Goal: Information Seeking & Learning: Learn about a topic

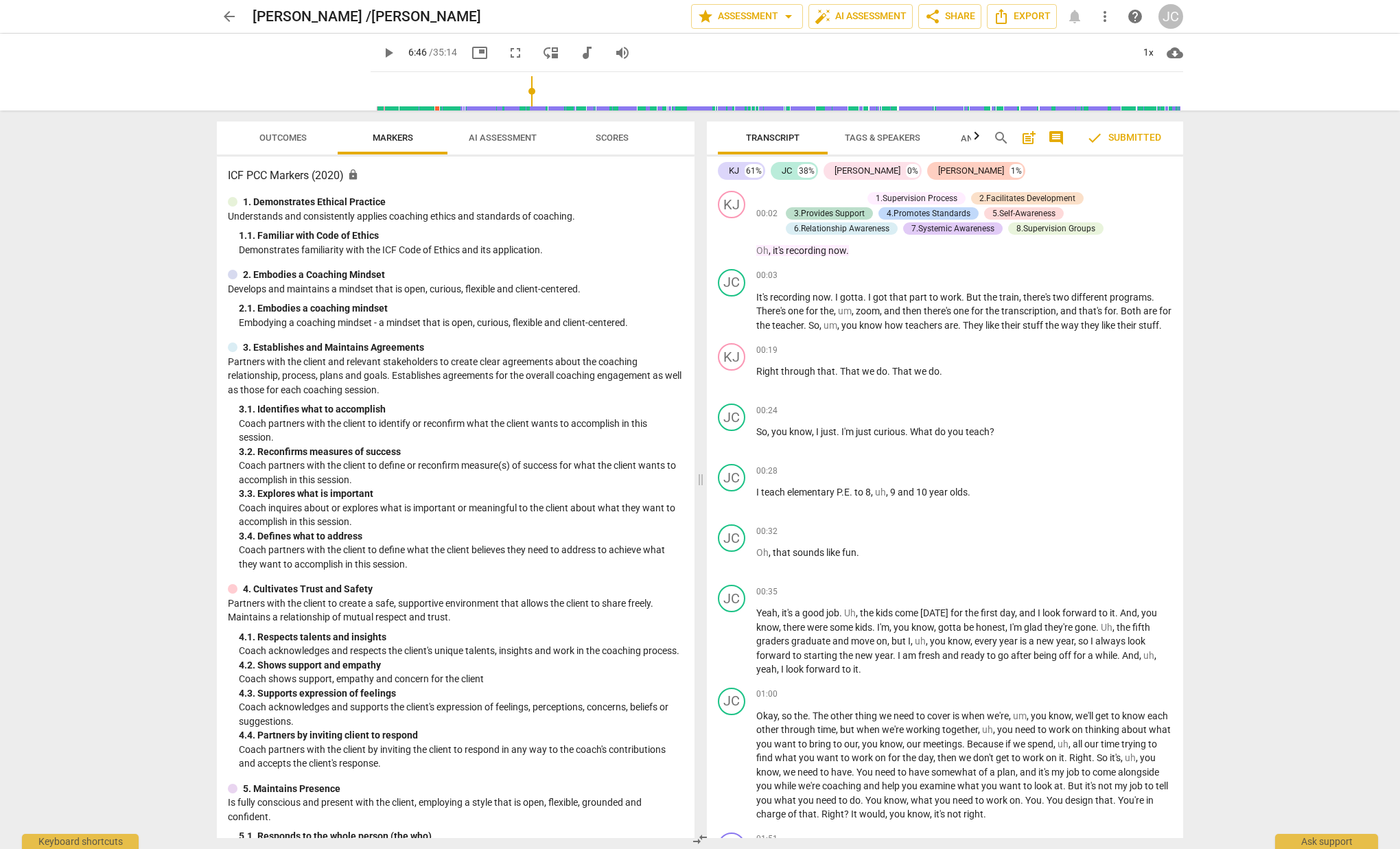
scroll to position [2034, 0]
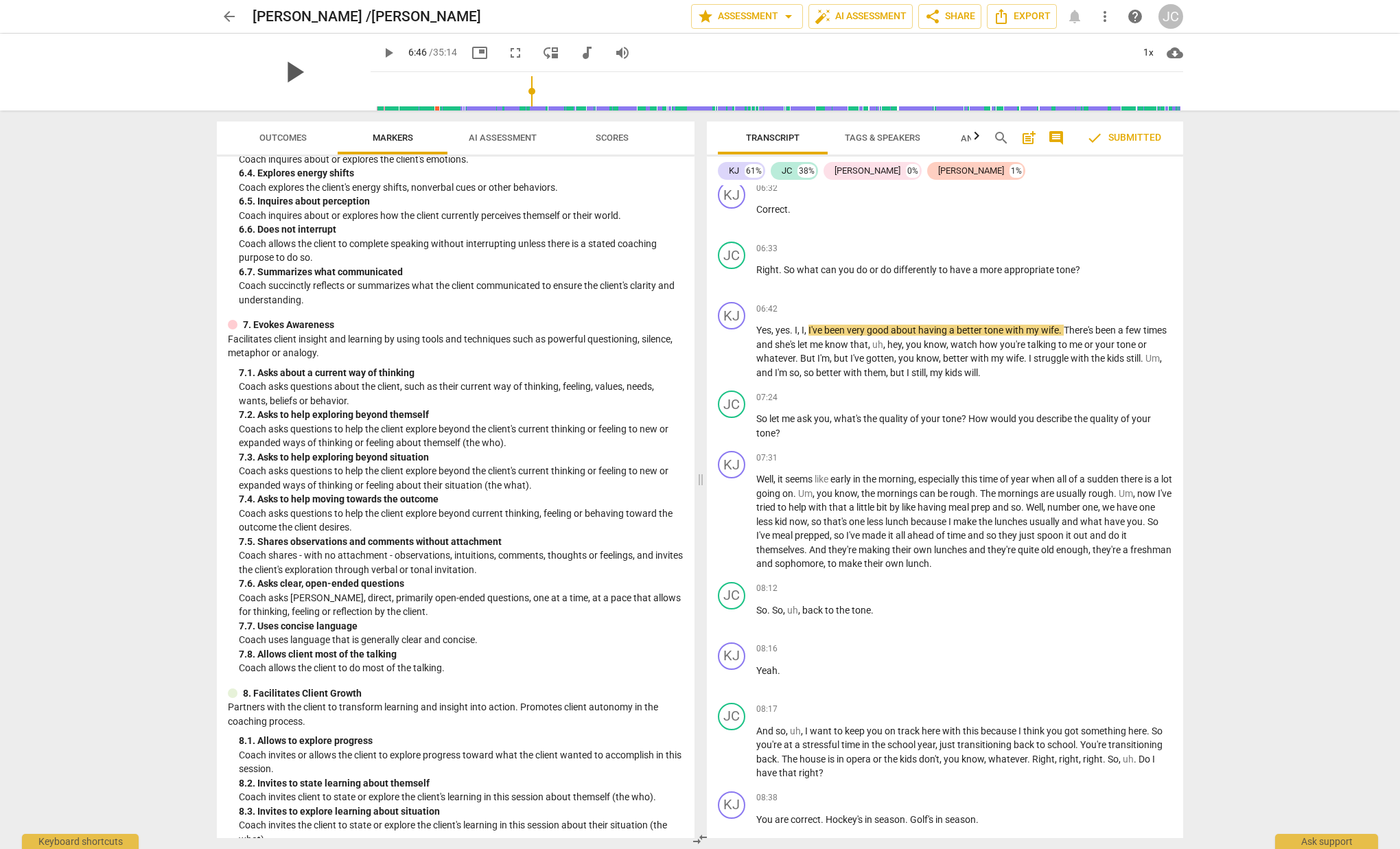
click at [288, 75] on span "play_arrow" at bounding box center [294, 72] width 36 height 36
click at [287, 75] on span "pause" at bounding box center [294, 72] width 36 height 36
click at [380, 50] on span "play_arrow" at bounding box center [388, 52] width 16 height 16
click at [380, 51] on span "pause" at bounding box center [388, 52] width 16 height 16
type input "412"
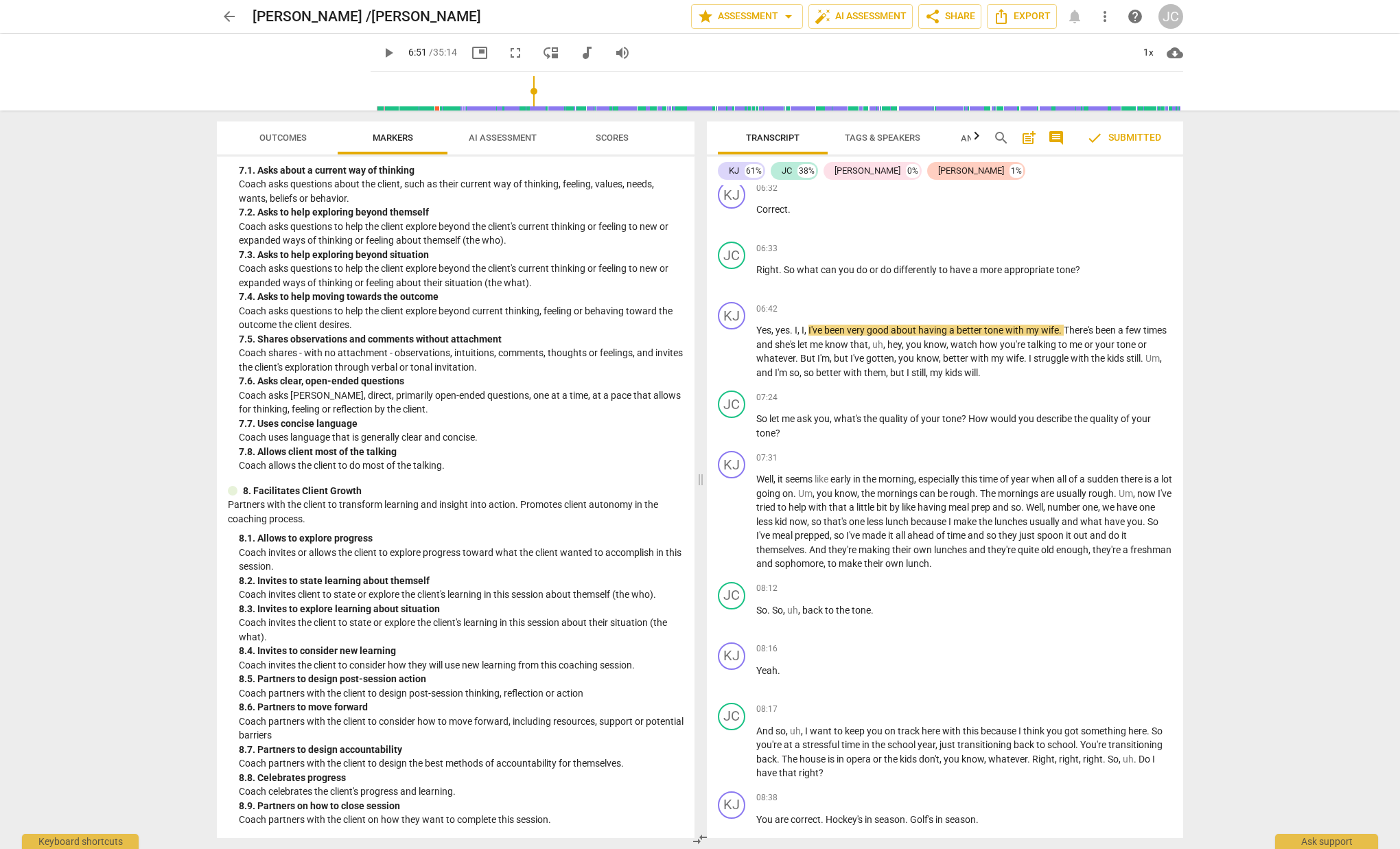
scroll to position [1178, 0]
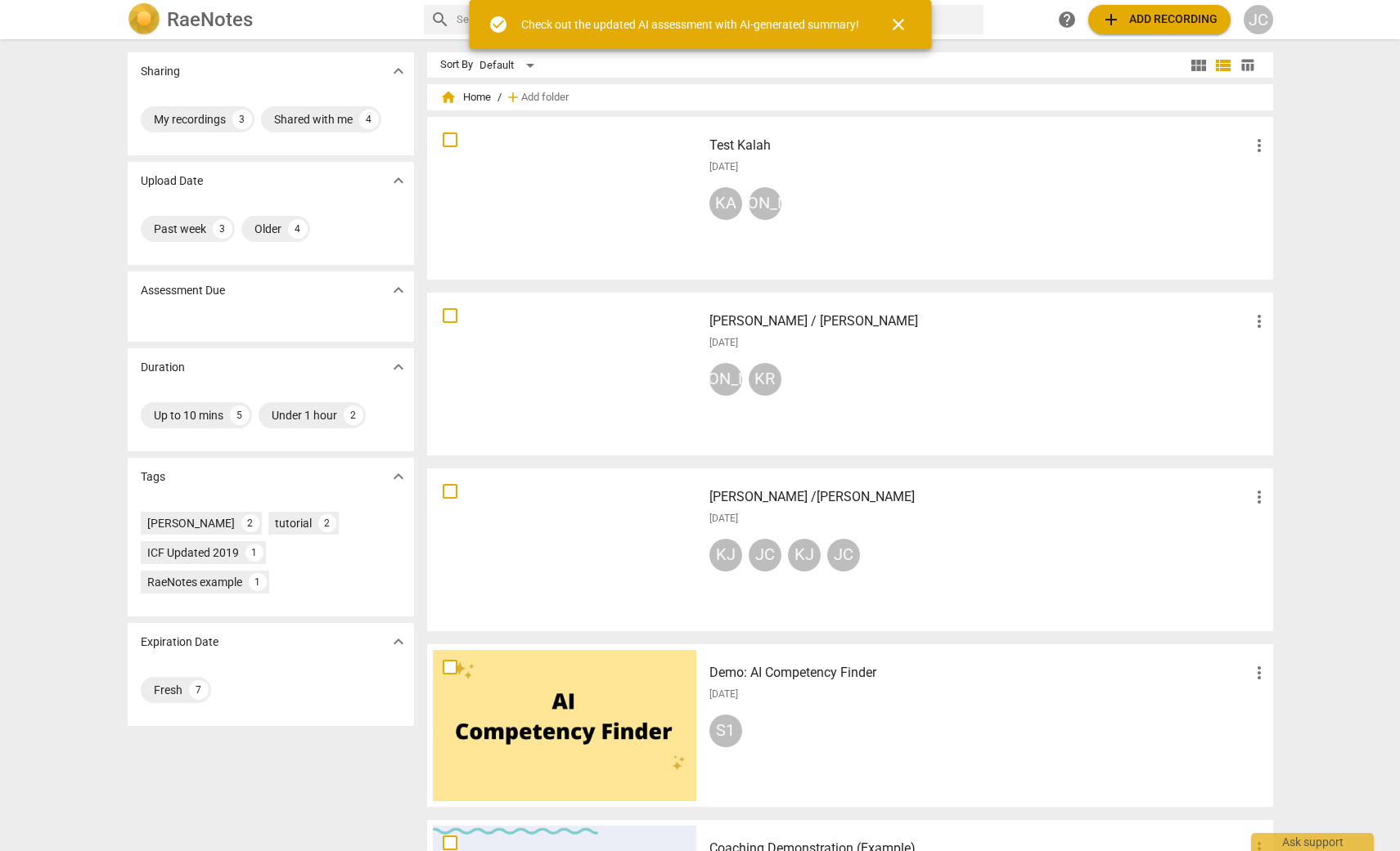
click at [577, 532] on div at bounding box center [564, 549] width 264 height 151
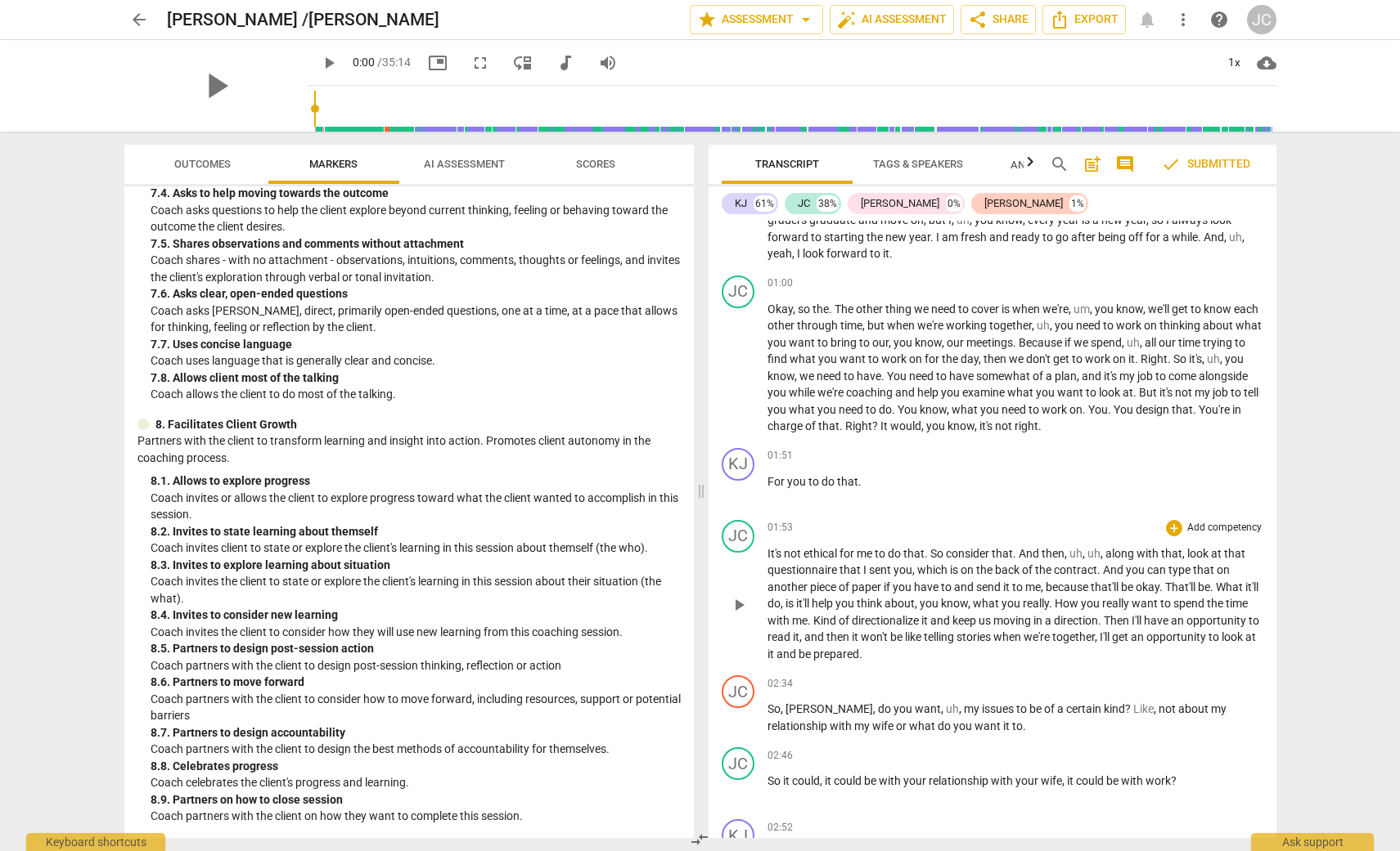
scroll to position [572, 0]
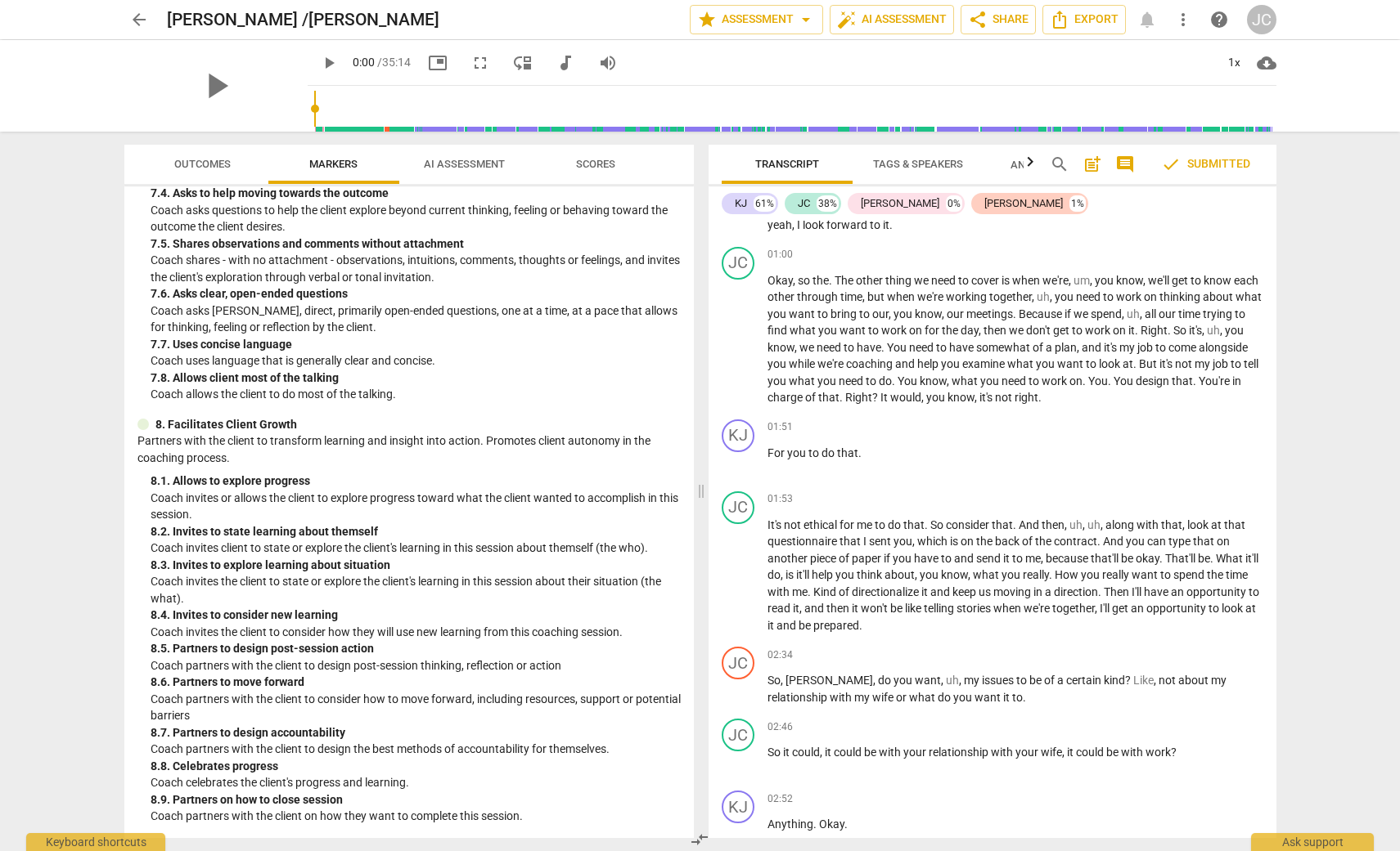
click at [319, 63] on span "play_arrow" at bounding box center [328, 62] width 20 height 20
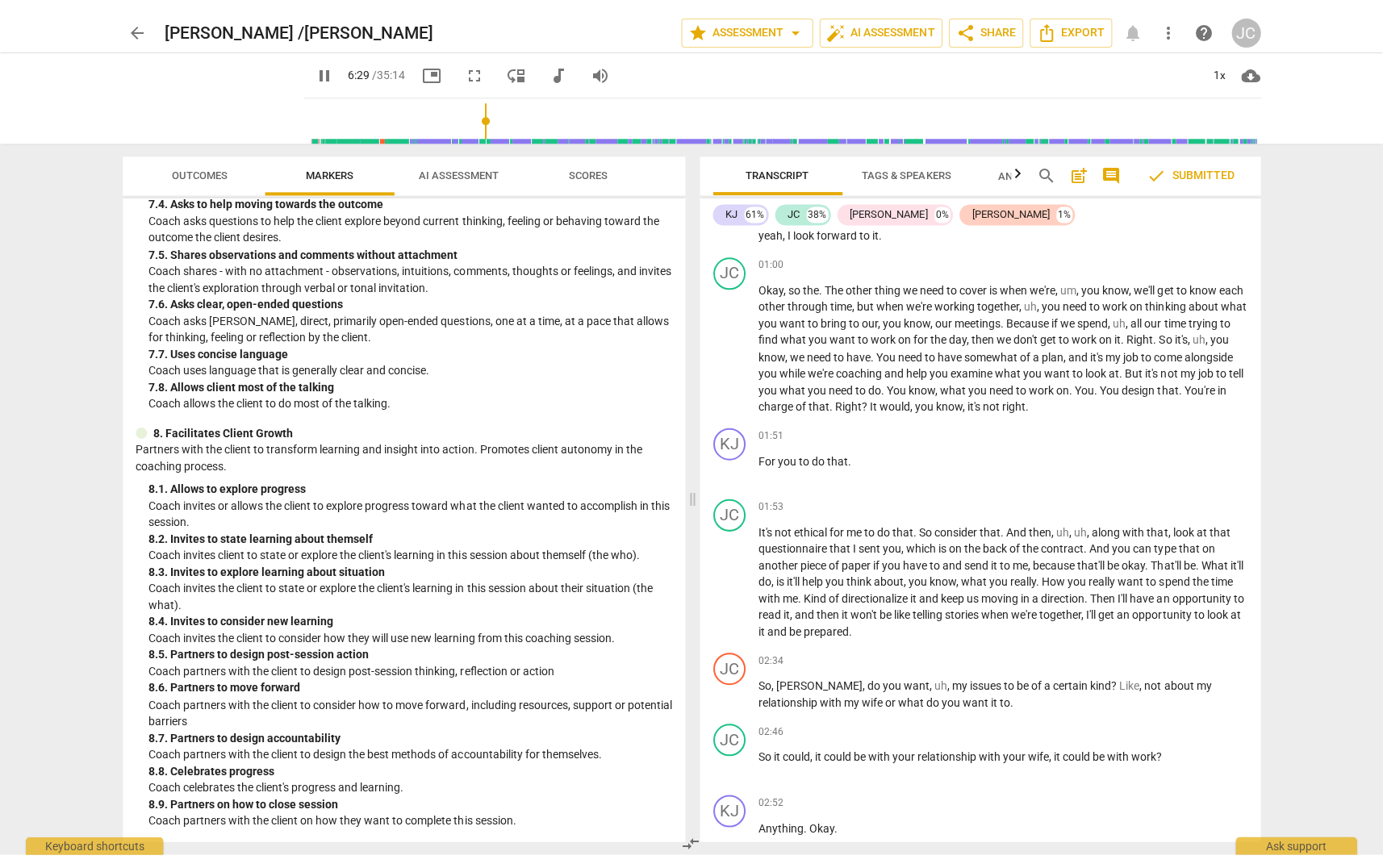
scroll to position [2373, 0]
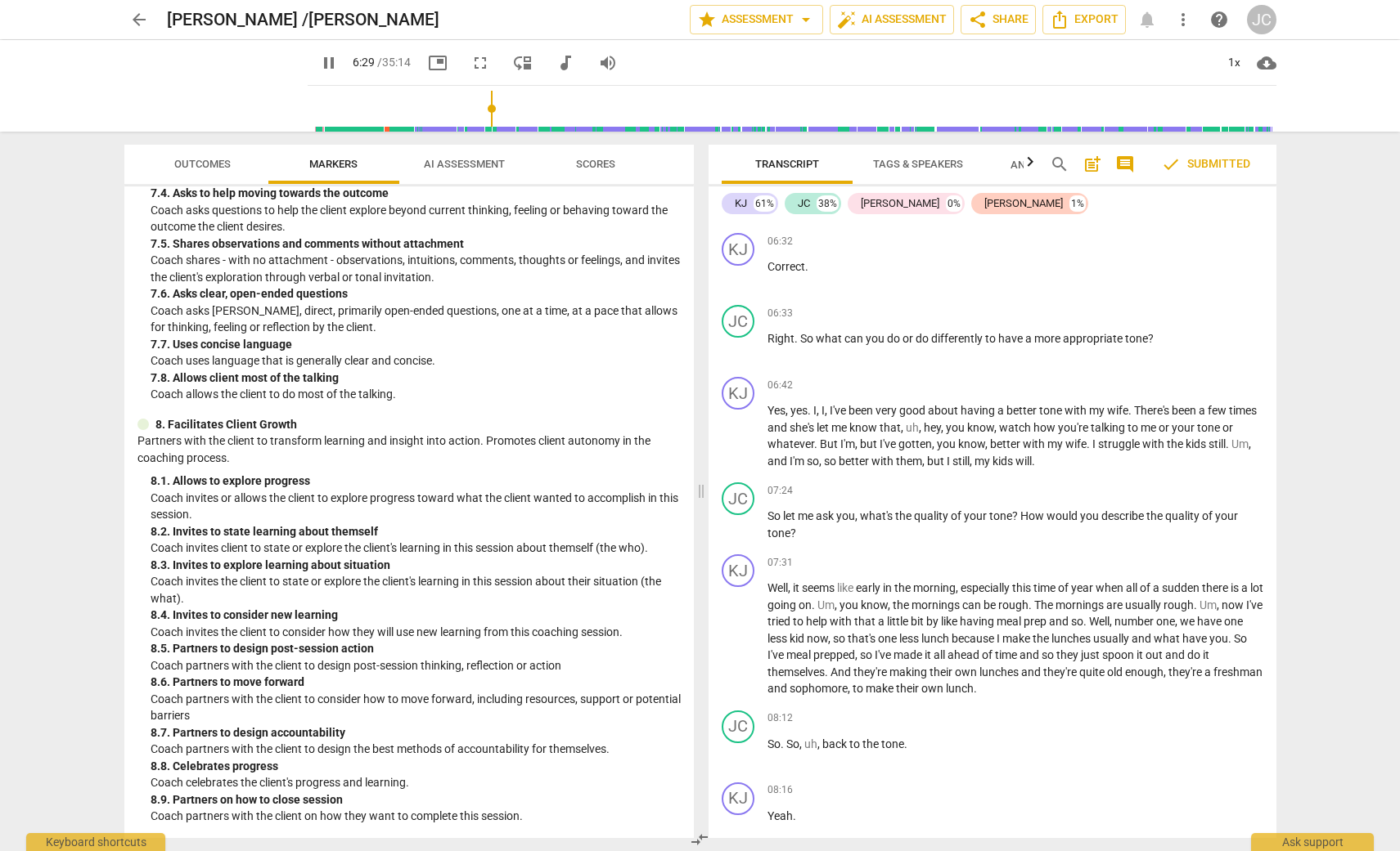
drag, startPoint x: 296, startPoint y: 106, endPoint x: 474, endPoint y: 112, distance: 178.1
click at [474, 112] on input "range" at bounding box center [795, 108] width 962 height 52
click at [319, 63] on span "pause" at bounding box center [328, 62] width 20 height 20
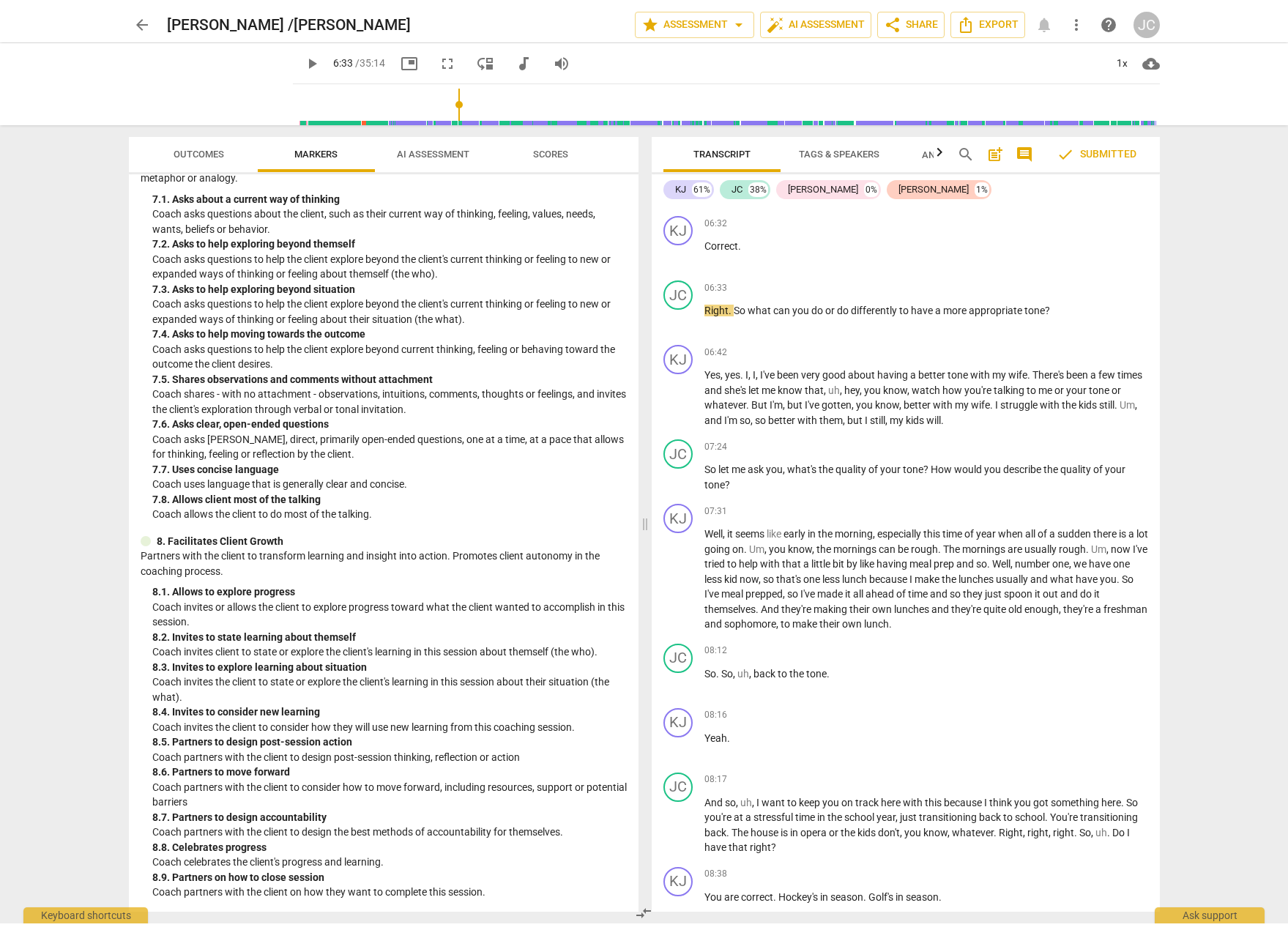
scroll to position [1232, 0]
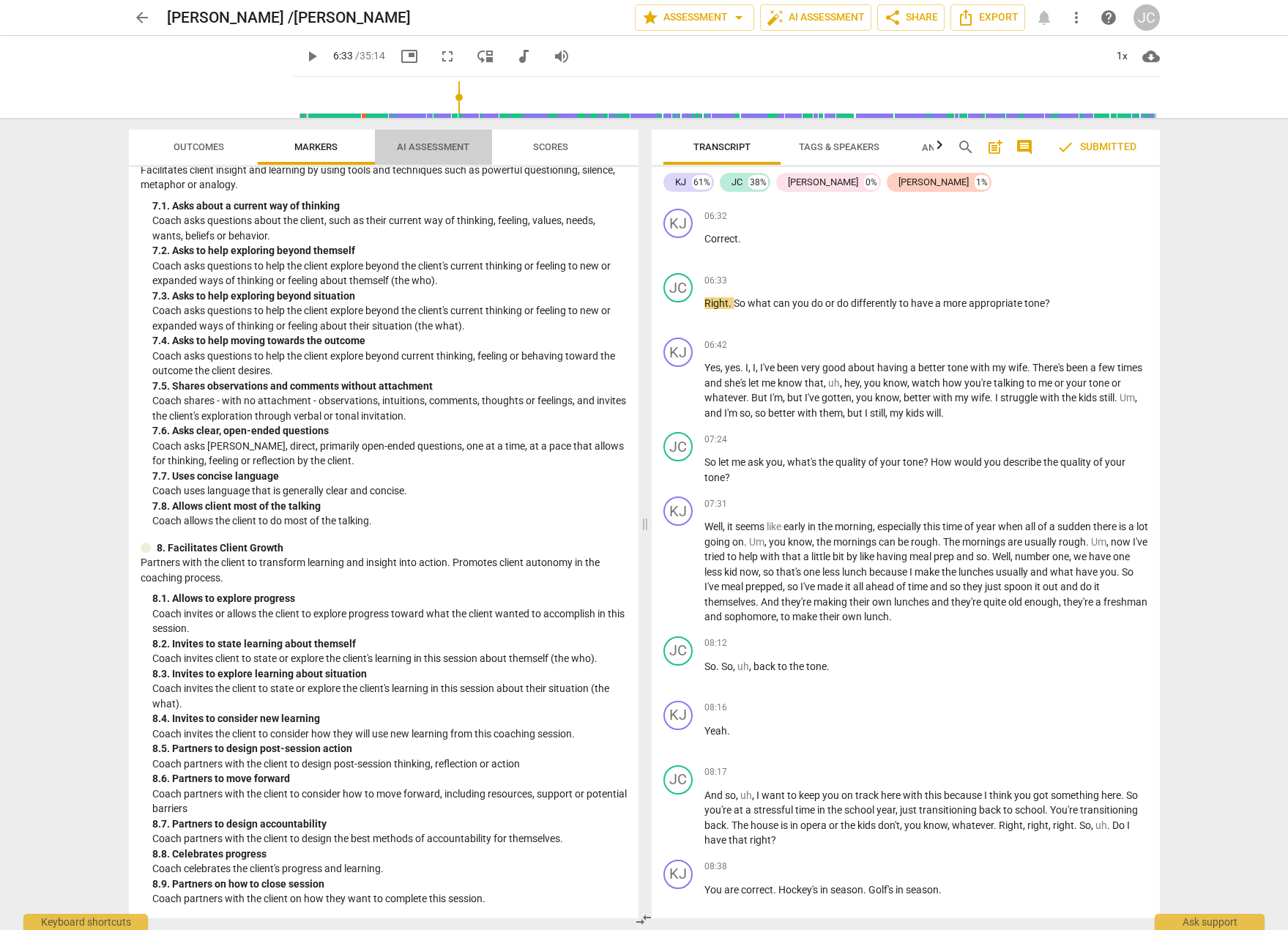
click at [439, 144] on span "AI Assessment" at bounding box center [433, 147] width 73 height 11
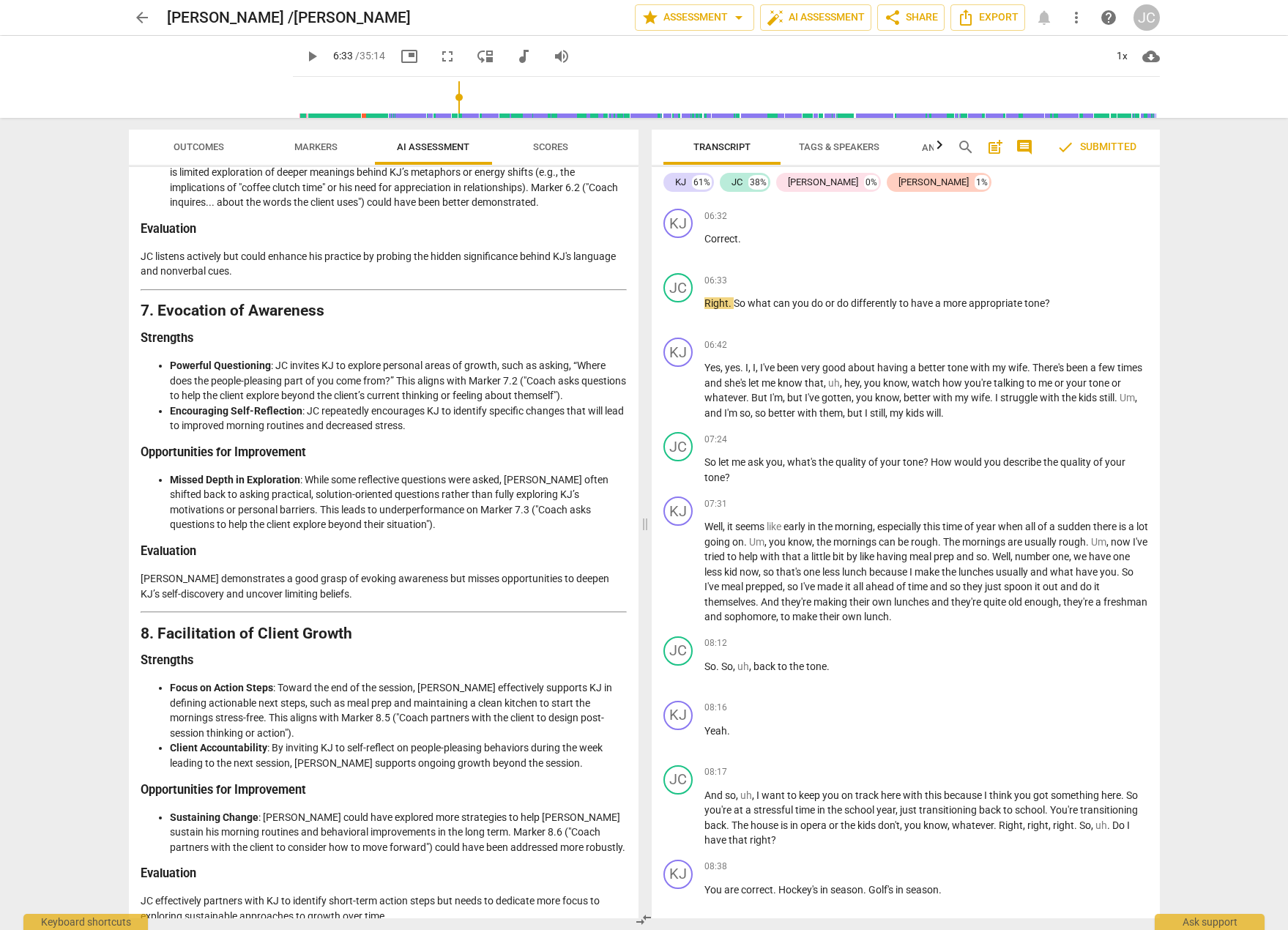
scroll to position [2211, 0]
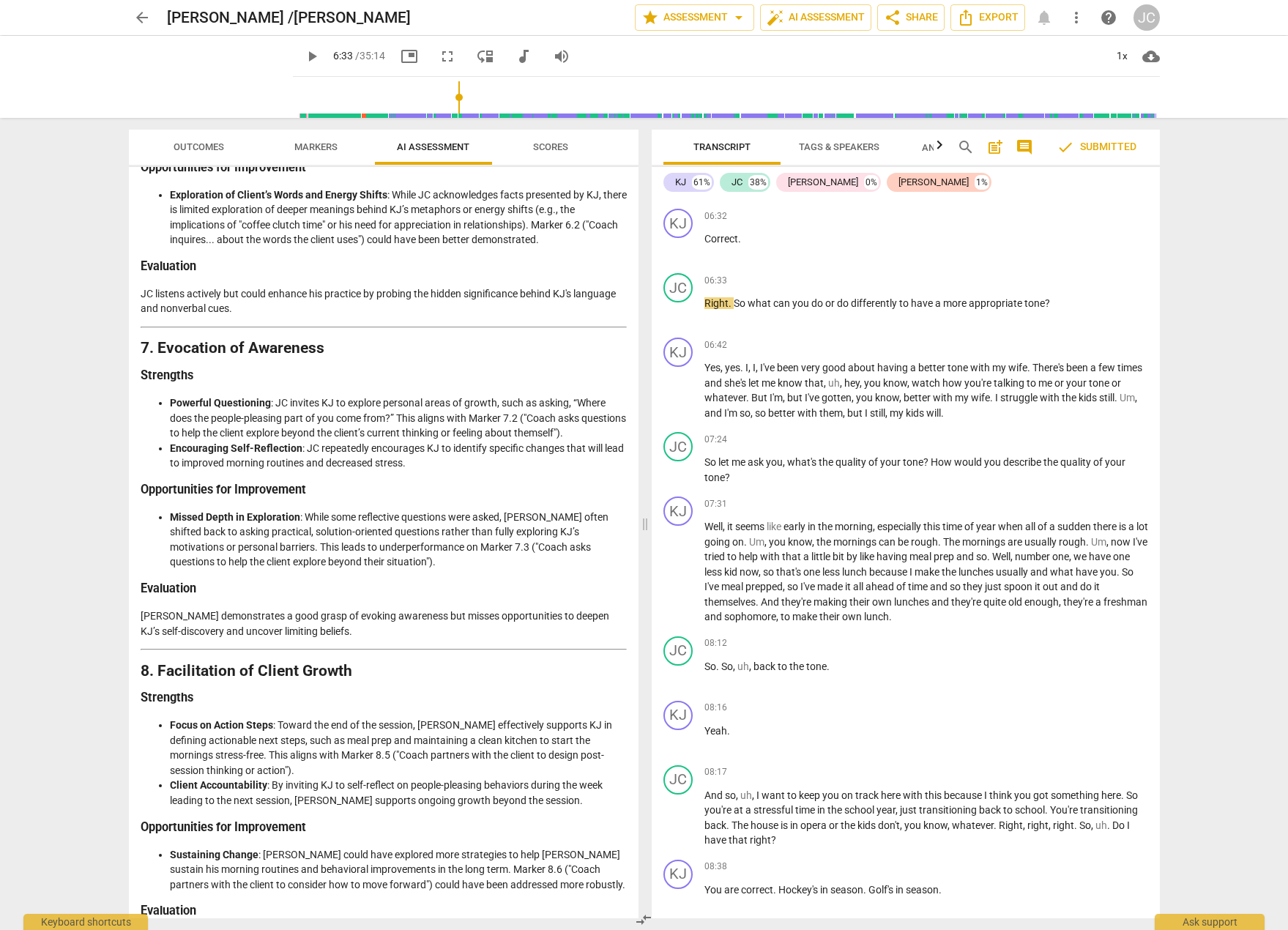
click at [549, 146] on span "Scores" at bounding box center [550, 147] width 35 height 11
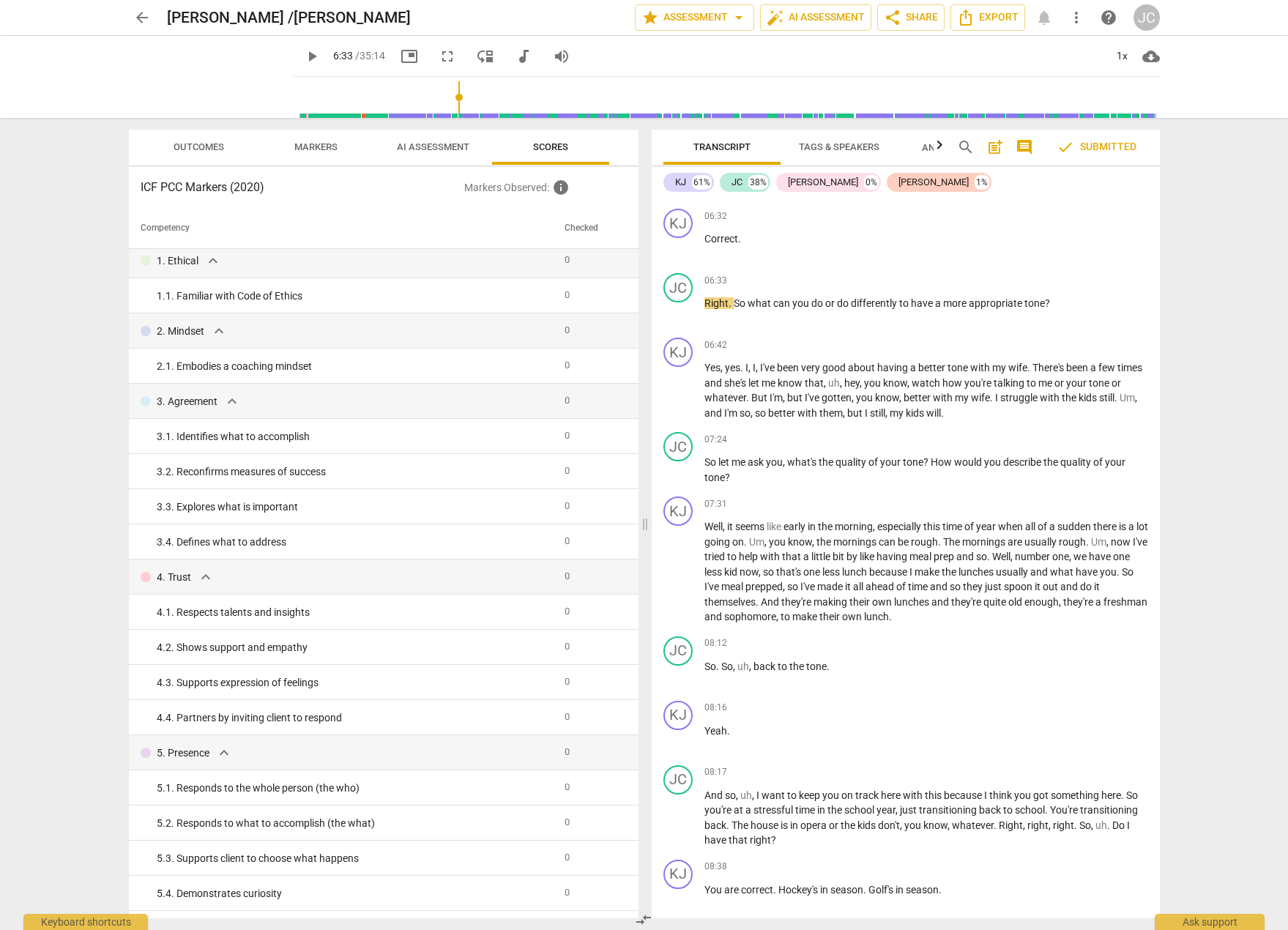
scroll to position [0, 0]
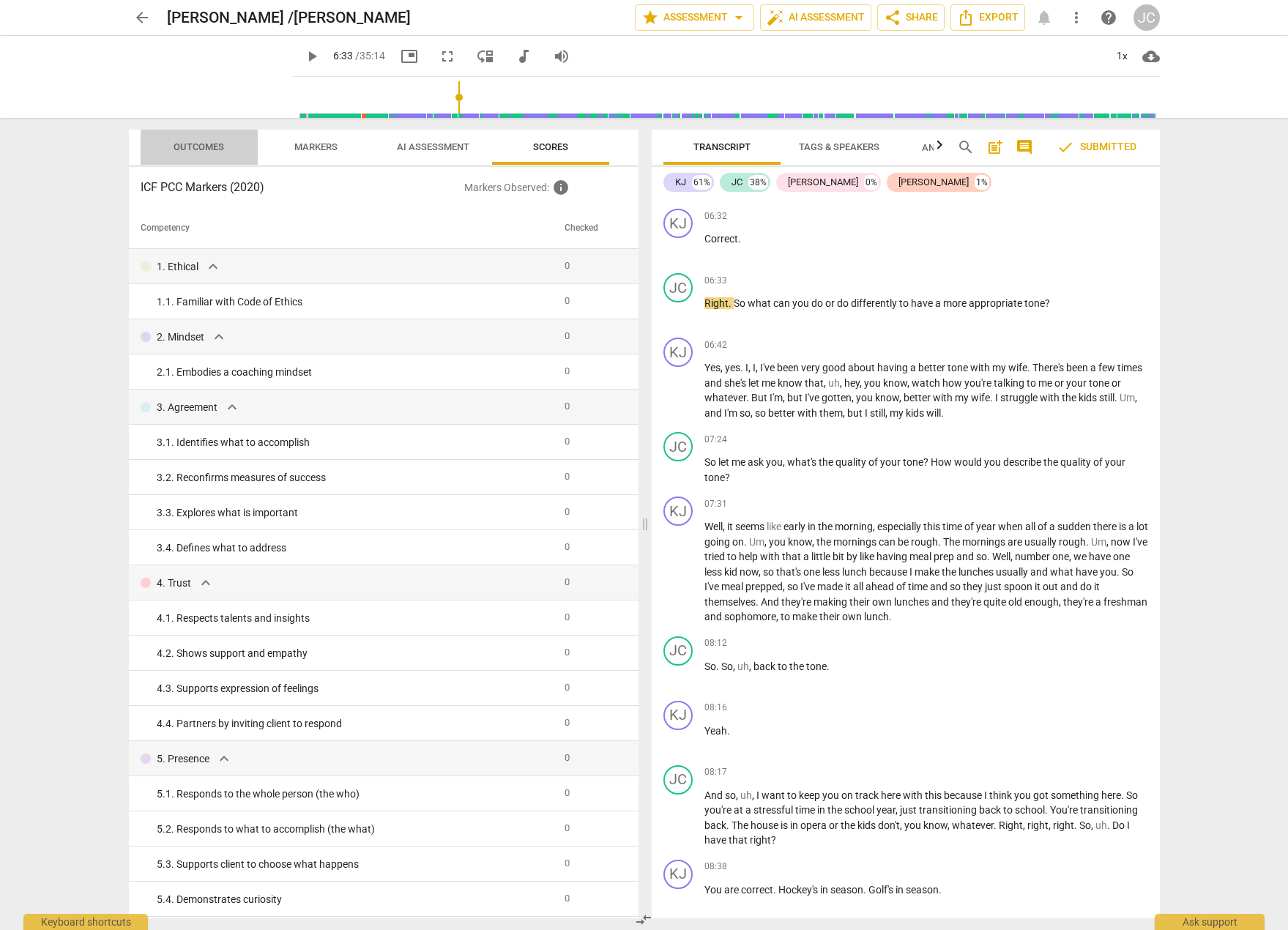
click at [192, 152] on span "Outcomes" at bounding box center [199, 147] width 50 height 11
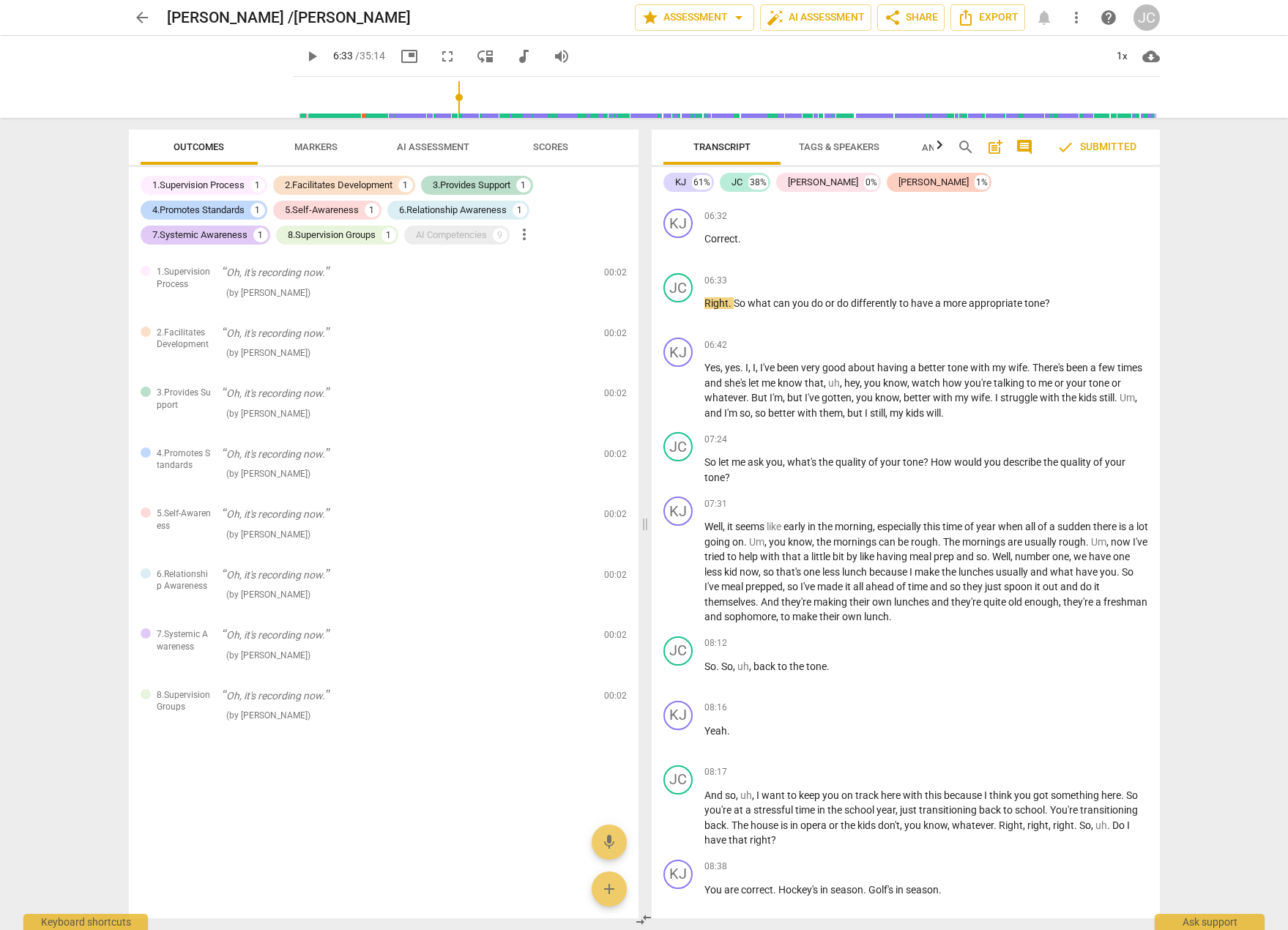
click at [435, 146] on span "AI Assessment" at bounding box center [433, 147] width 73 height 11
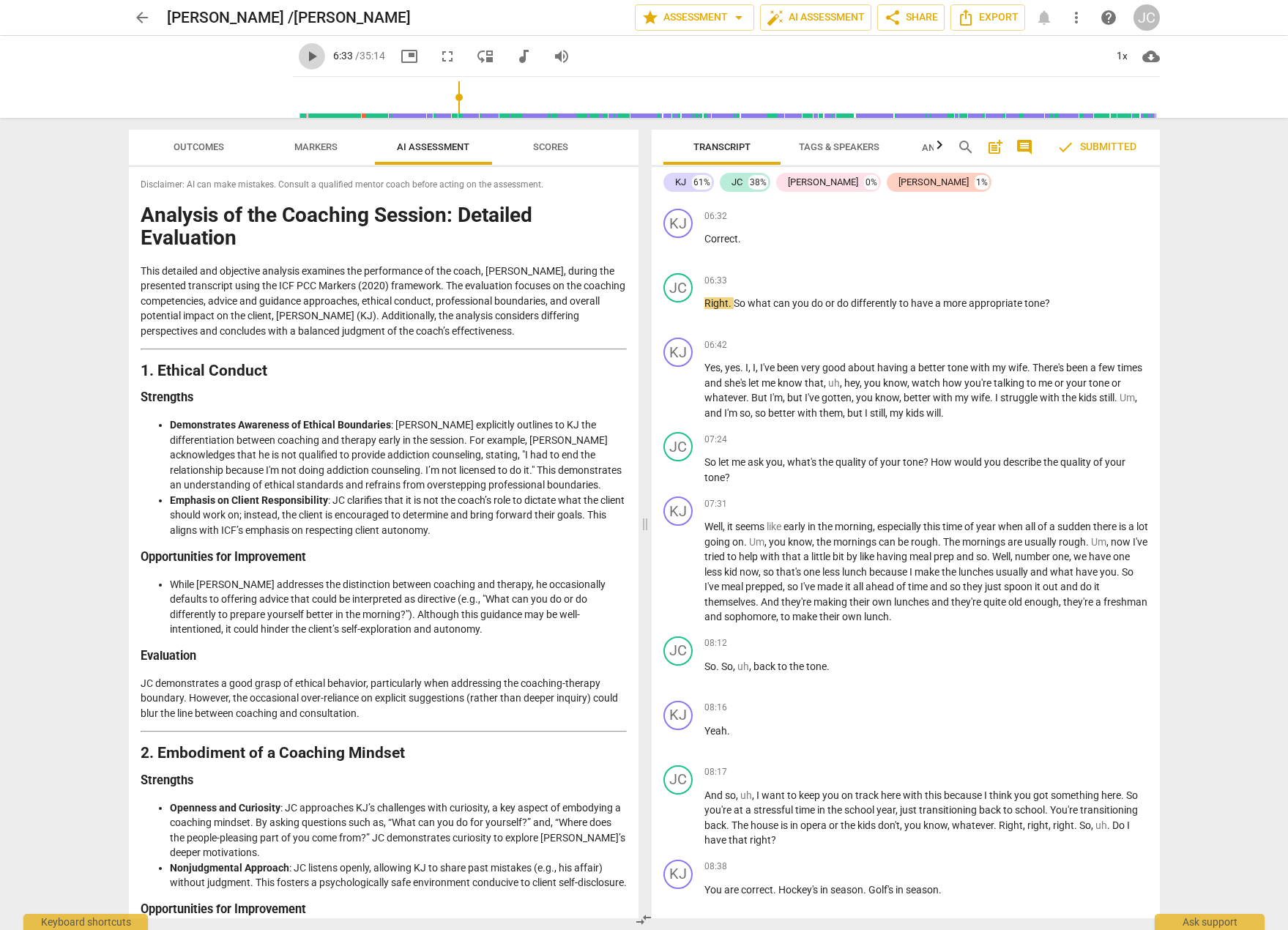
click at [303, 56] on span "play_arrow" at bounding box center [312, 56] width 18 height 18
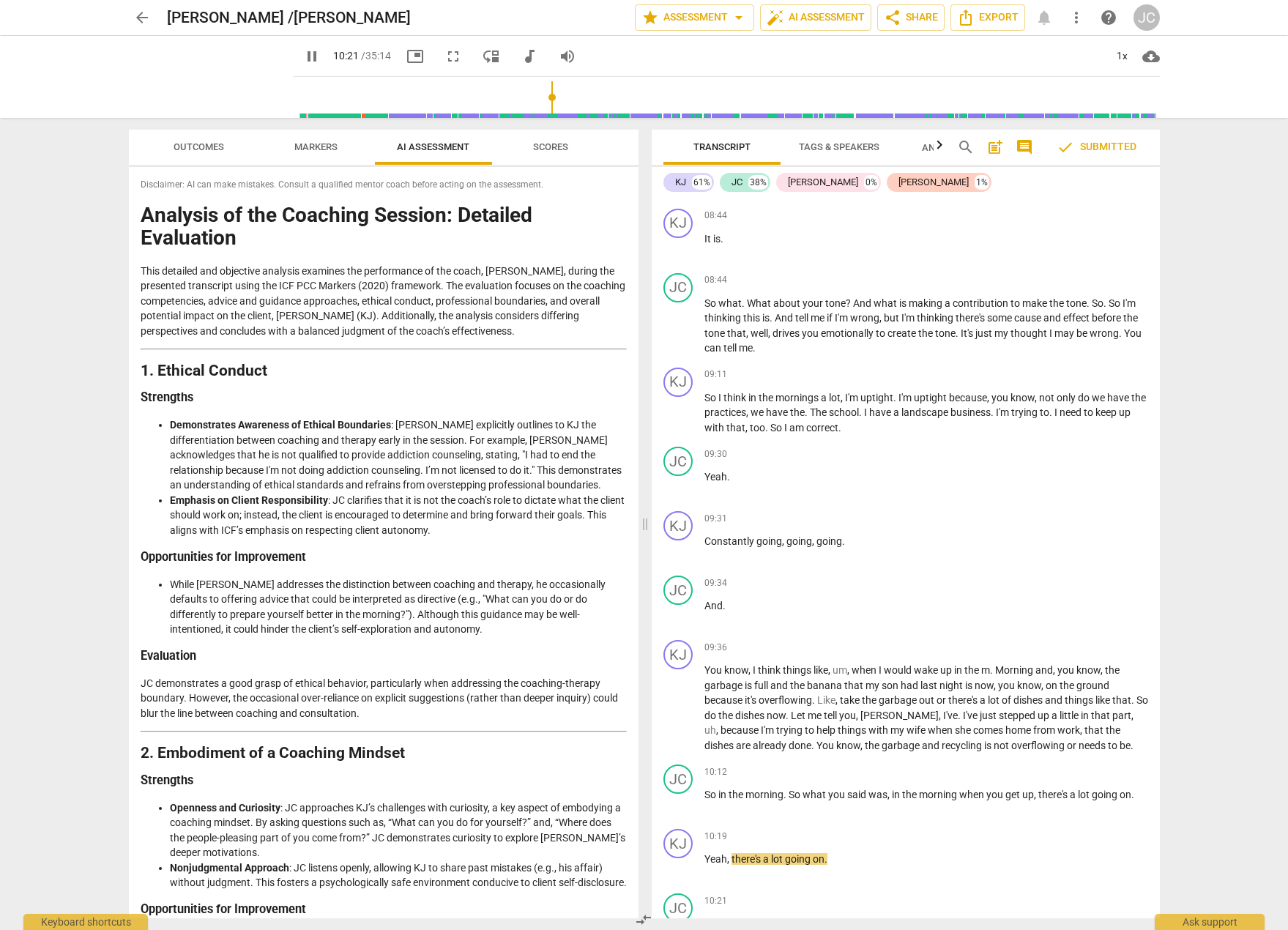
scroll to position [3683, 0]
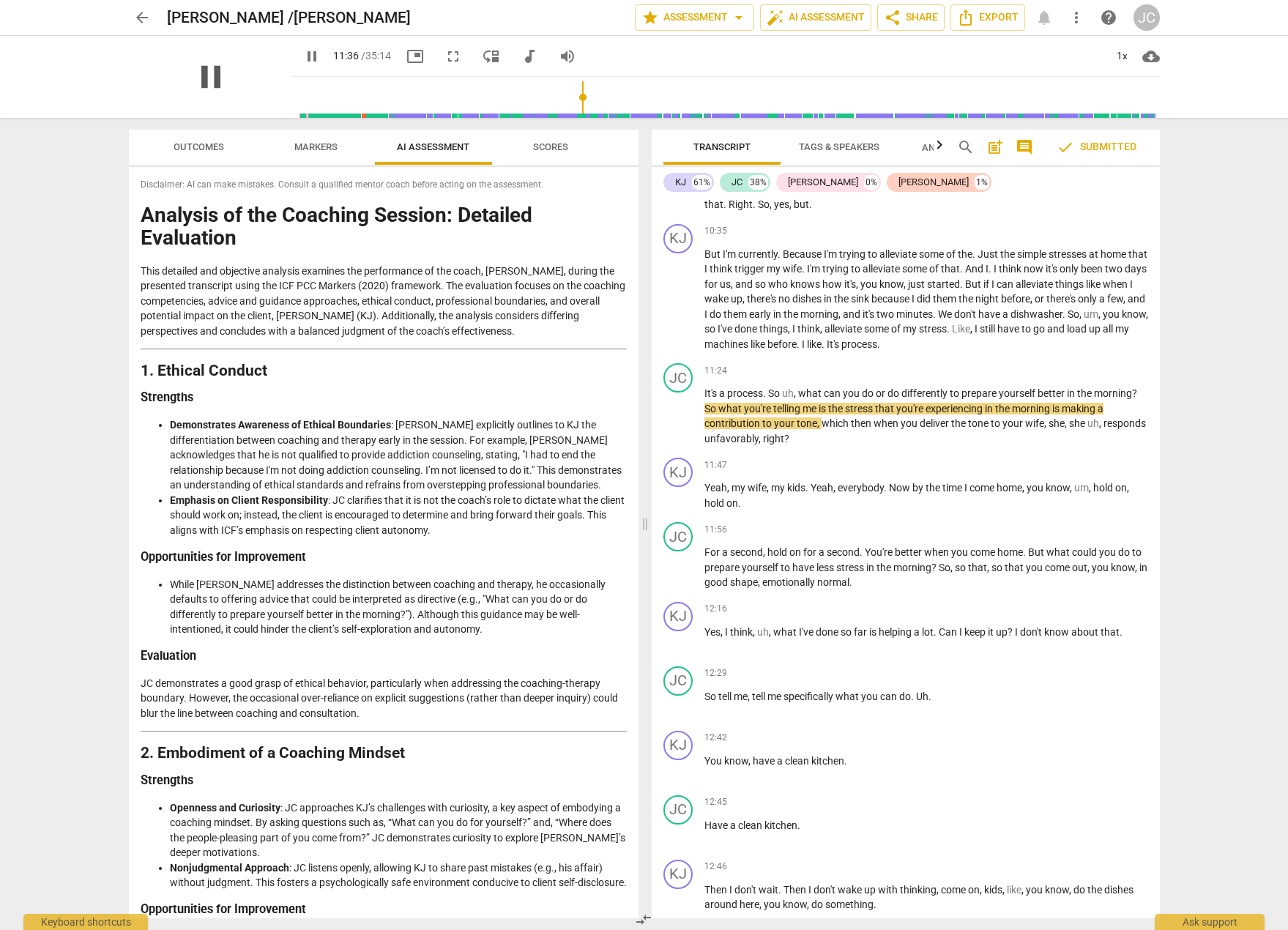
click at [205, 84] on span "pause" at bounding box center [211, 77] width 38 height 38
